Goal: Task Accomplishment & Management: Manage account settings

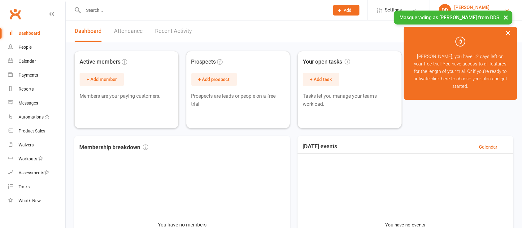
click at [493, 6] on link "DD Denise Drummond DDS" at bounding box center [476, 10] width 74 height 12
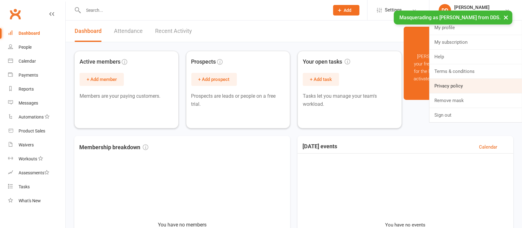
click at [453, 93] on link "Privacy policy" at bounding box center [476, 86] width 93 height 14
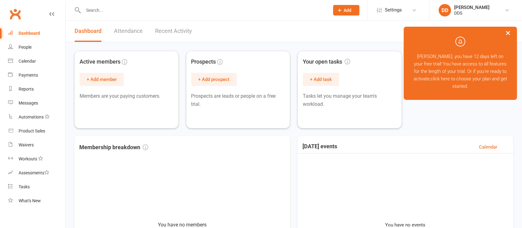
click at [480, 16] on li "DD Denise Drummond DDS My profile My subscription Help Terms & conditions Priva…" at bounding box center [475, 10] width 93 height 20
click at [483, 10] on div "DDS" at bounding box center [472, 13] width 35 height 6
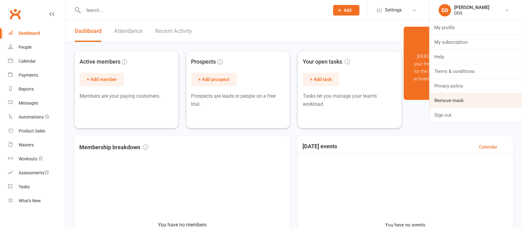
click at [469, 101] on link "Remove mask" at bounding box center [476, 100] width 93 height 14
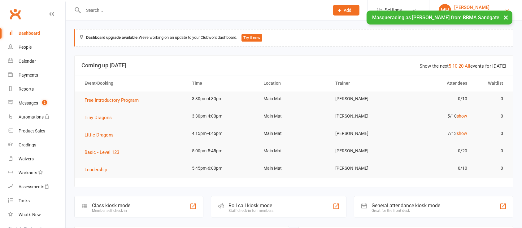
click at [470, 5] on div "[PERSON_NAME]" at bounding box center [472, 8] width 35 height 6
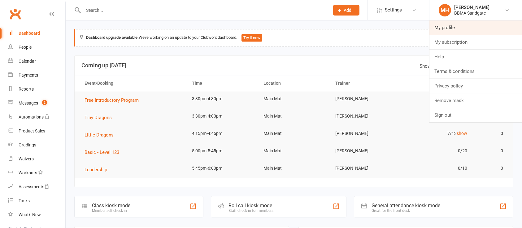
click at [451, 26] on link "My profile" at bounding box center [476, 27] width 93 height 14
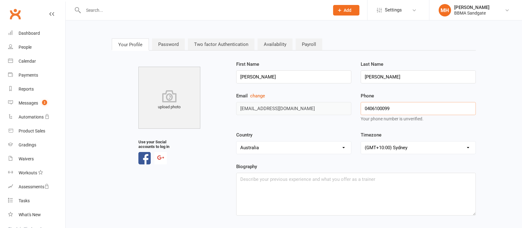
click at [343, 108] on div "Email change [EMAIL_ADDRESS][DOMAIN_NAME] Phone [PHONE_NUMBER] Your phone numbe…" at bounding box center [356, 111] width 249 height 39
